Goal: Task Accomplishment & Management: Manage account settings

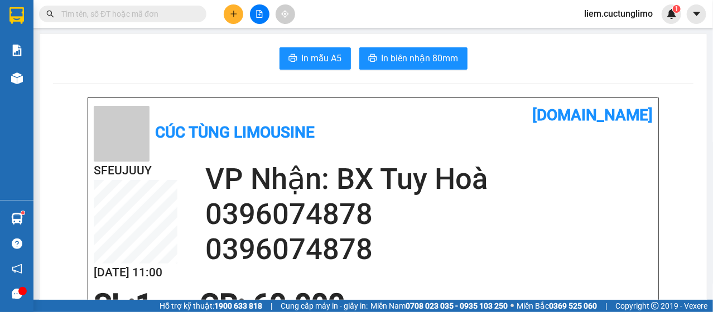
click at [627, 16] on span "liem.cuctunglimo" at bounding box center [618, 14] width 86 height 14
click at [624, 32] on span "Đăng xuất" at bounding box center [623, 34] width 63 height 12
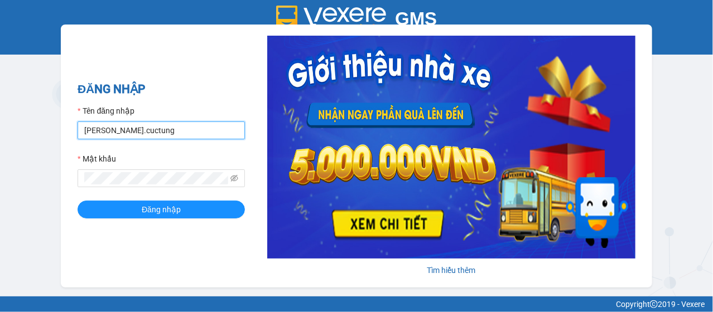
click at [92, 132] on input "[PERSON_NAME].cuctung" at bounding box center [161, 131] width 167 height 18
click at [92, 132] on input "hanh.cuctung" at bounding box center [161, 131] width 167 height 18
type input "lua.cuctunglimo"
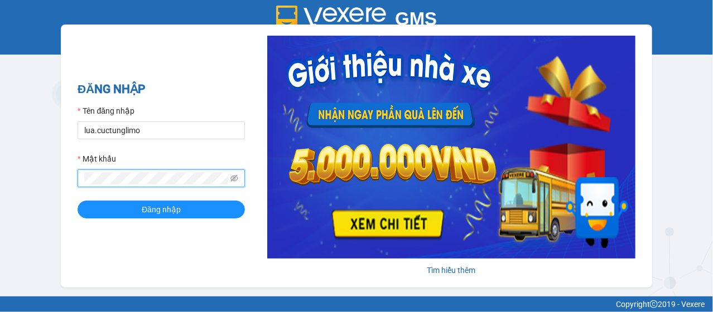
click at [78, 201] on button "Đăng nhập" at bounding box center [161, 210] width 167 height 18
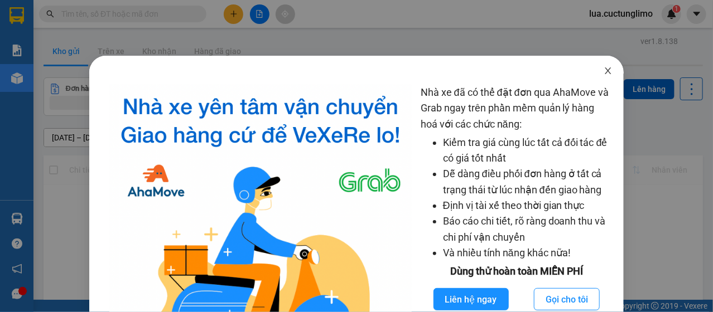
click at [604, 71] on icon "close" at bounding box center [608, 70] width 9 height 9
